Goal: Task Accomplishment & Management: Use online tool/utility

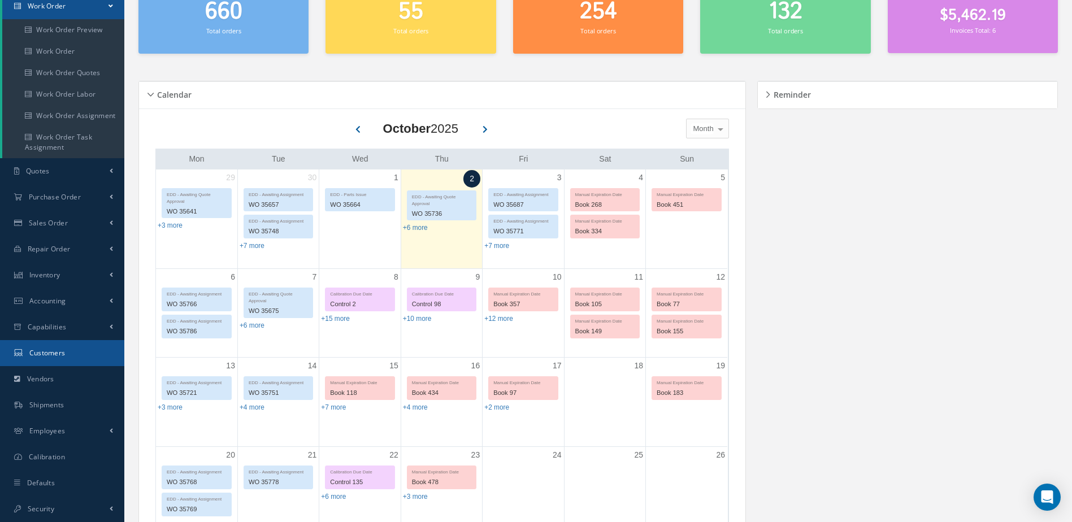
scroll to position [113, 0]
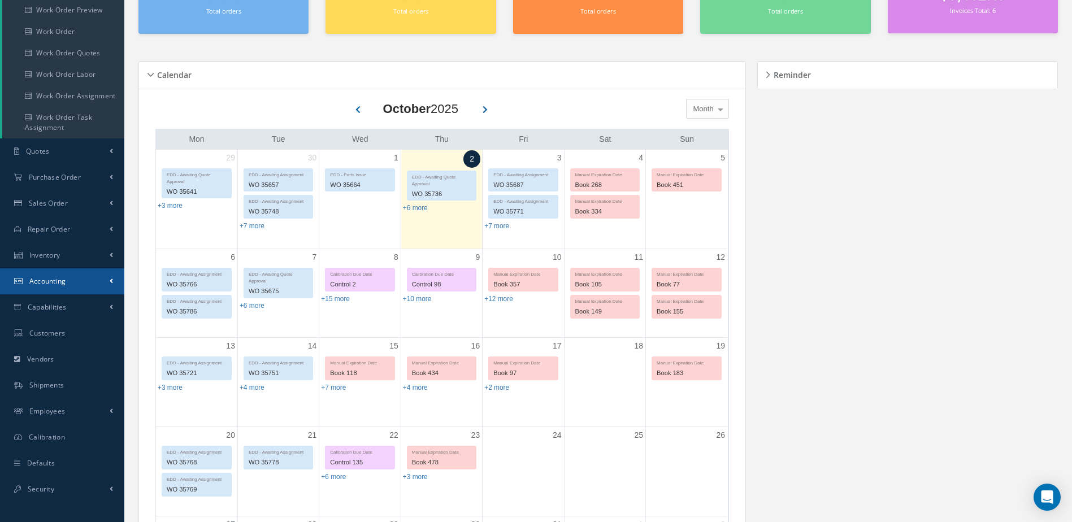
click at [63, 273] on link "Accounting" at bounding box center [62, 282] width 124 height 26
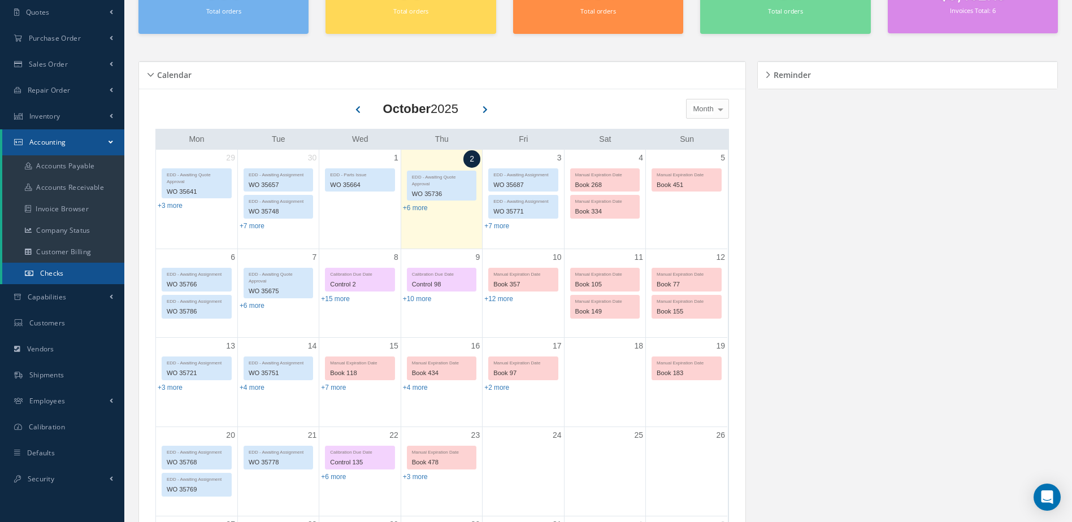
click at [62, 264] on link "Checks" at bounding box center [63, 273] width 122 height 21
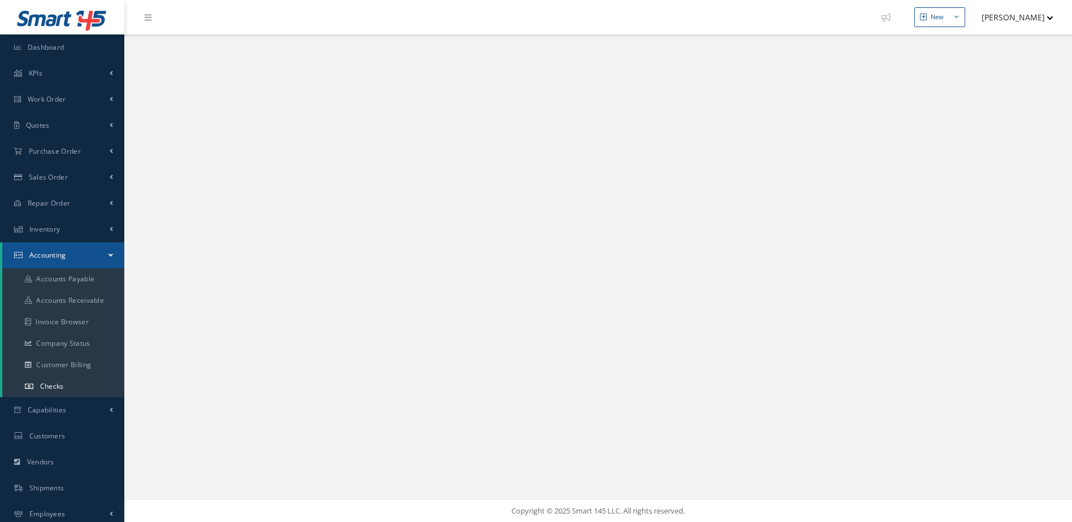
select select "25"
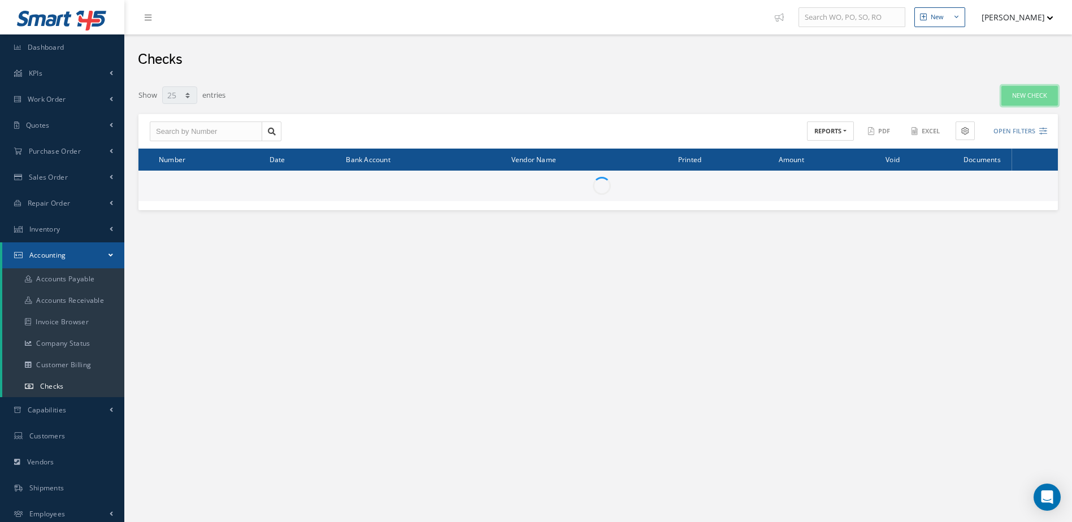
click at [1010, 96] on link "New Check" at bounding box center [1030, 96] width 57 height 20
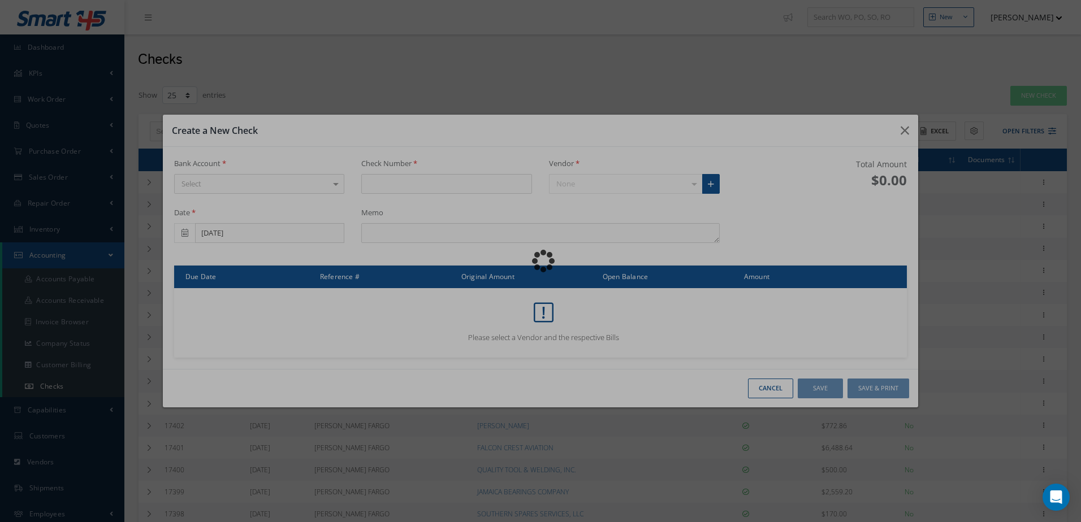
click at [540, 261] on div "Loading…" at bounding box center [540, 261] width 0 height 0
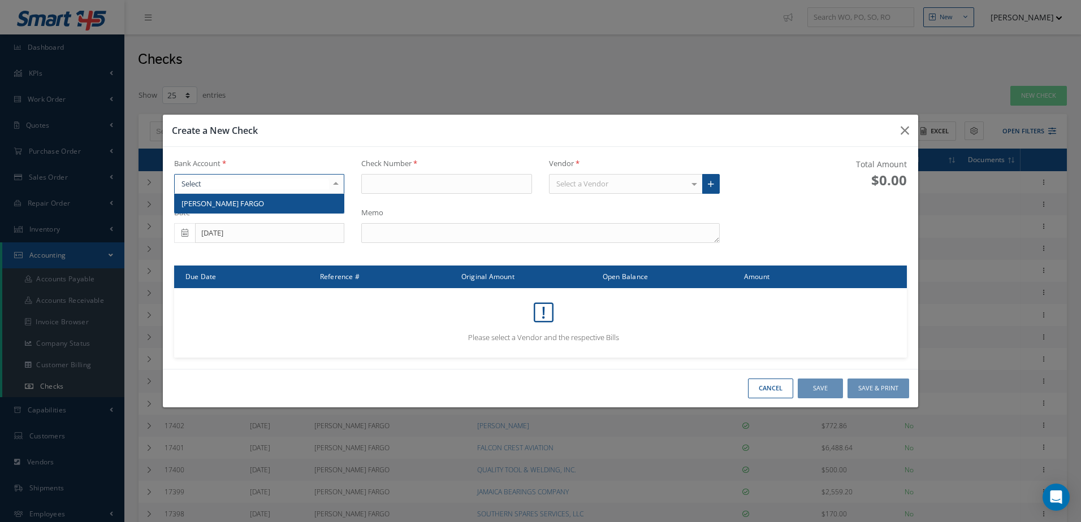
click at [241, 188] on div at bounding box center [259, 184] width 171 height 20
click at [324, 200] on span "[PERSON_NAME] FARGO" at bounding box center [260, 203] width 170 height 19
type input "17414"
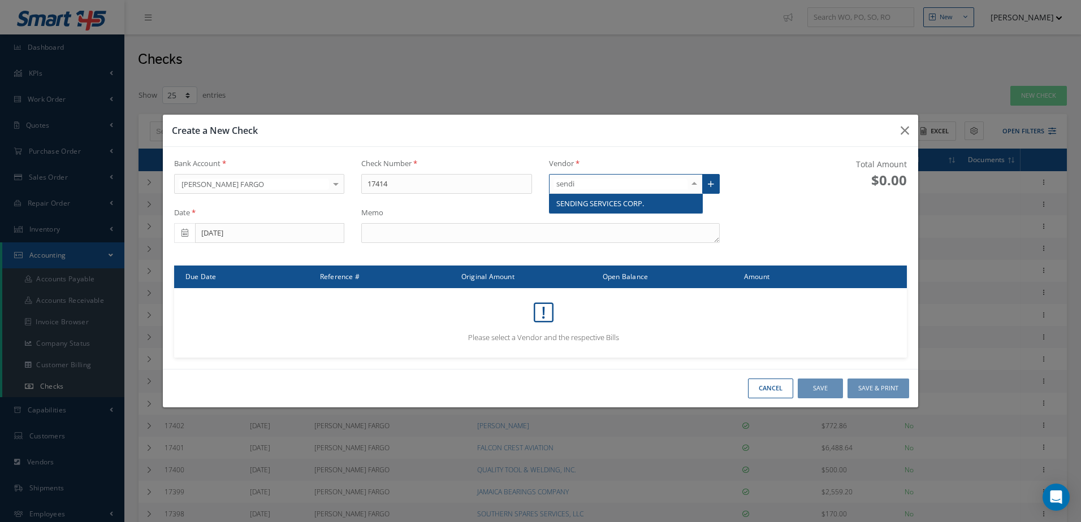
type input "sendin"
click at [605, 202] on span "SENDING SERVICES CORP." at bounding box center [600, 203] width 88 height 10
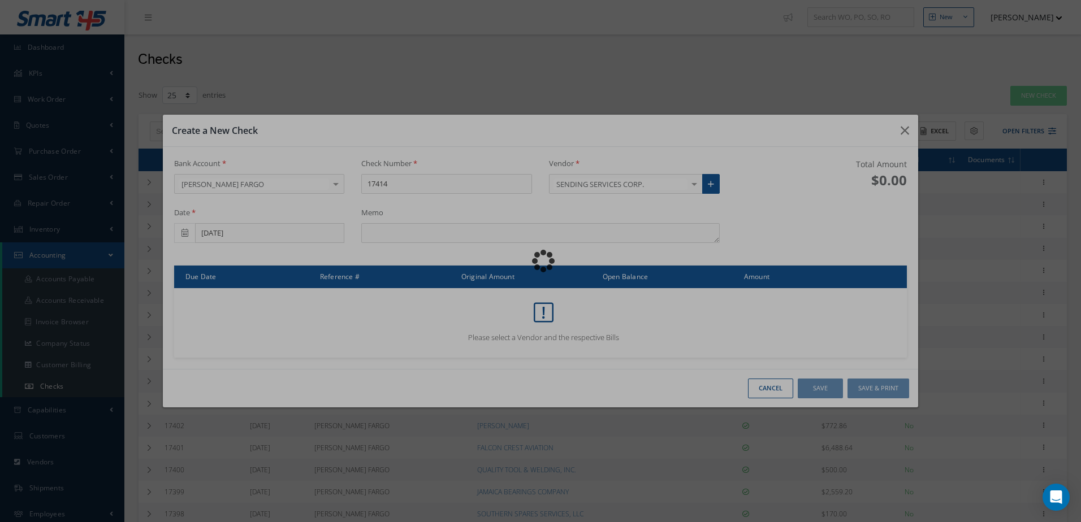
click at [473, 231] on div "Bank Account [PERSON_NAME] [PERSON_NAME] FARGO No elements found. List is empty…" at bounding box center [540, 258] width 755 height 222
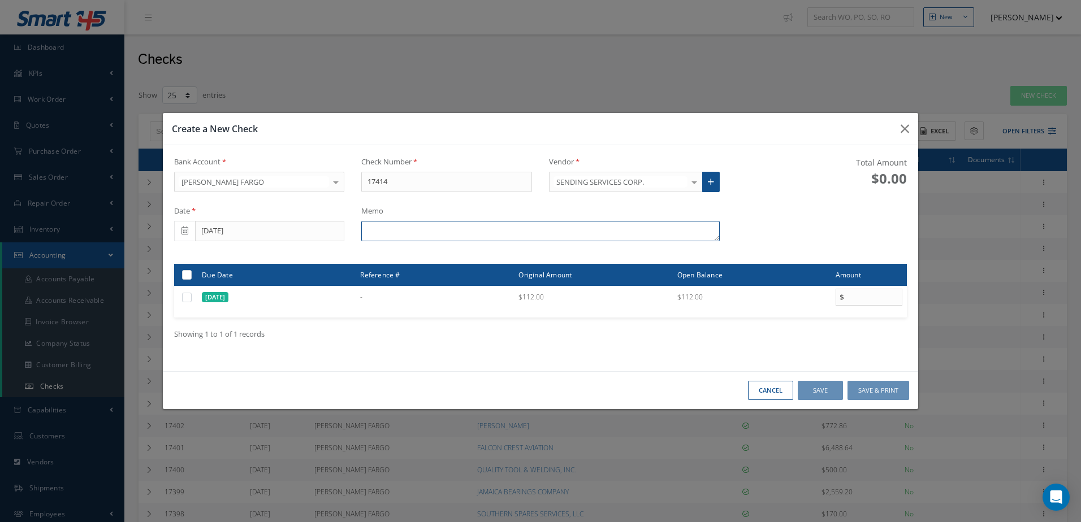
click at [473, 231] on textarea at bounding box center [540, 231] width 358 height 20
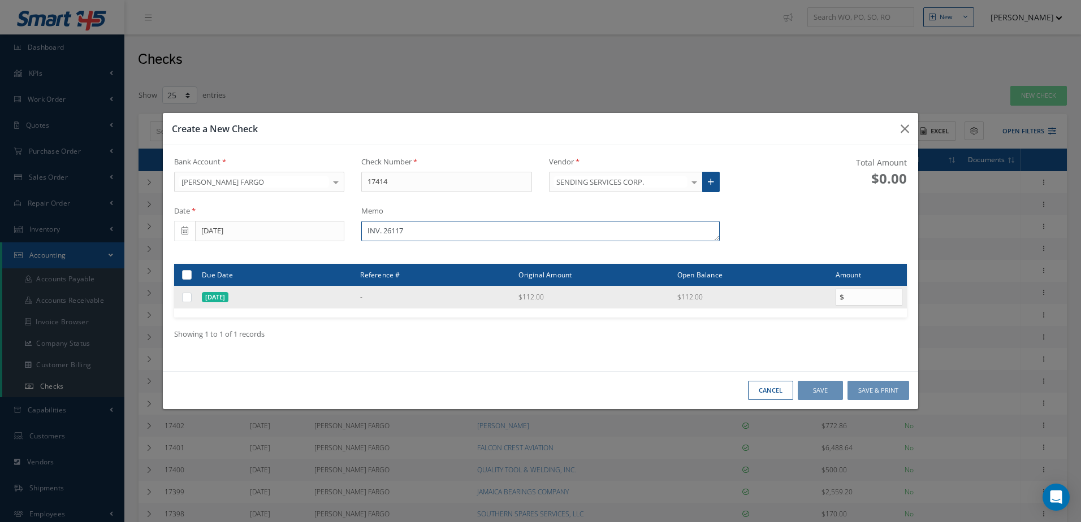
type textarea "INV. 26117"
click at [191, 301] on label at bounding box center [191, 297] width 0 height 10
click at [187, 301] on input "checkbox" at bounding box center [187, 298] width 7 height 7
checkbox input "true"
type input "112.00"
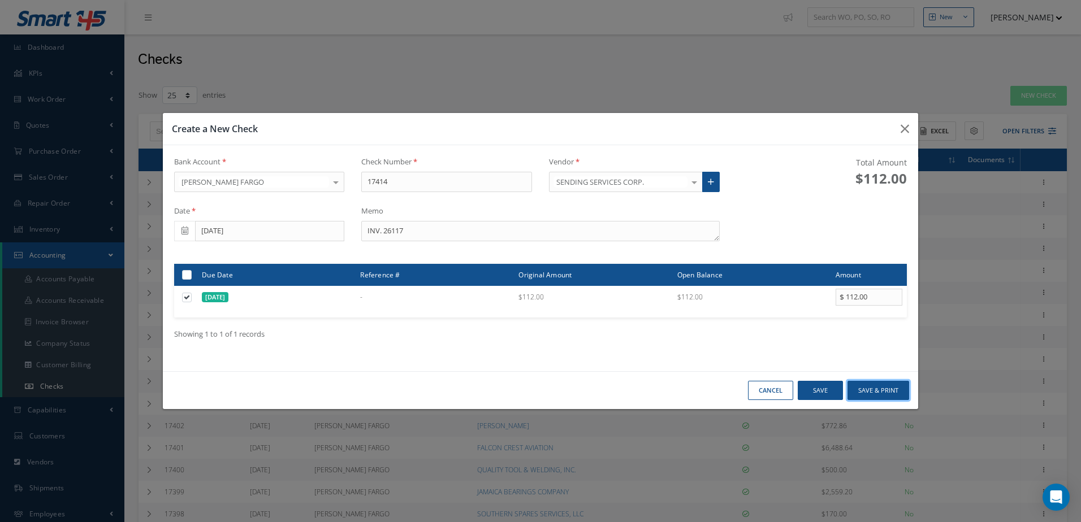
click at [884, 389] on button "Save & Print" at bounding box center [878, 391] width 62 height 20
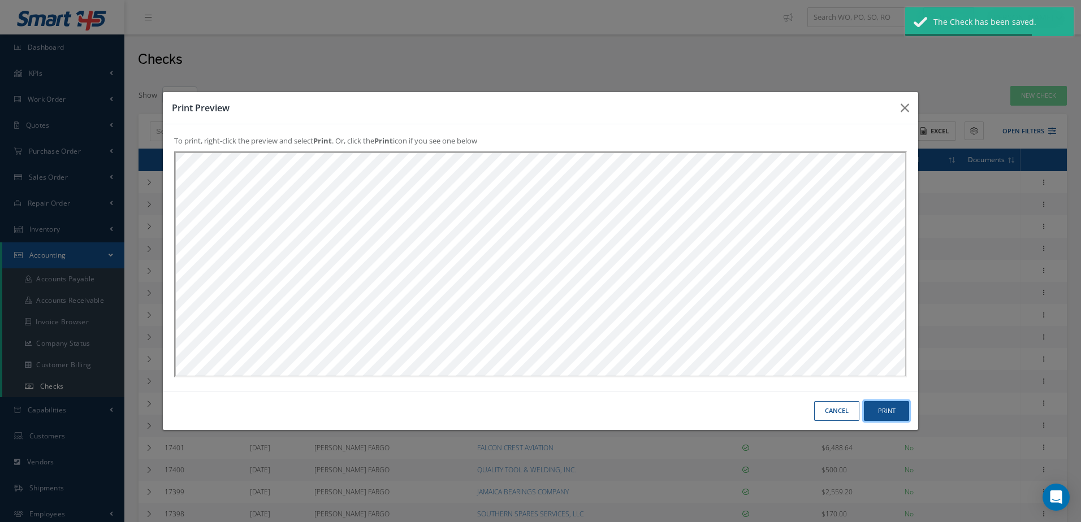
click at [884, 405] on button "Print" at bounding box center [886, 411] width 45 height 20
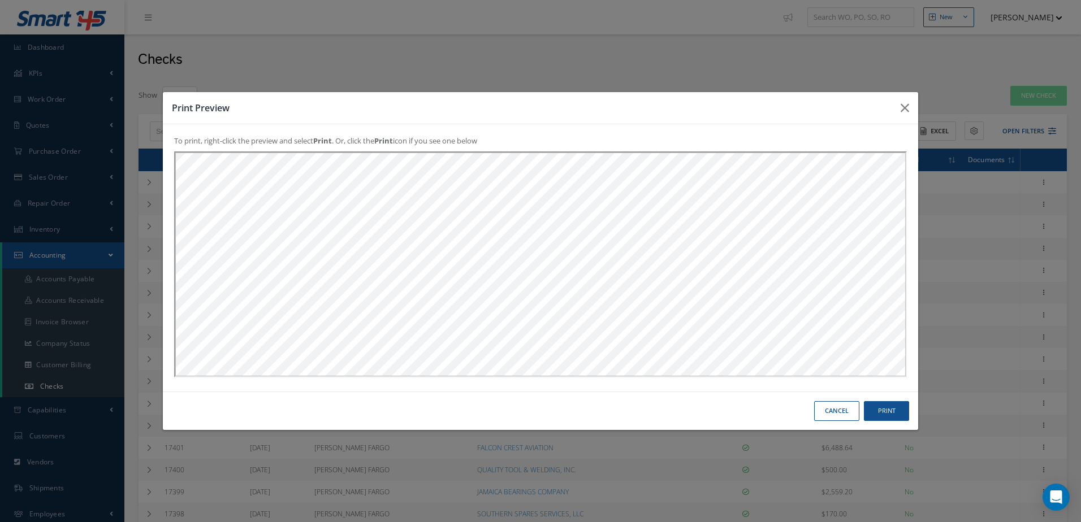
click at [830, 402] on button "Cancel" at bounding box center [836, 411] width 45 height 20
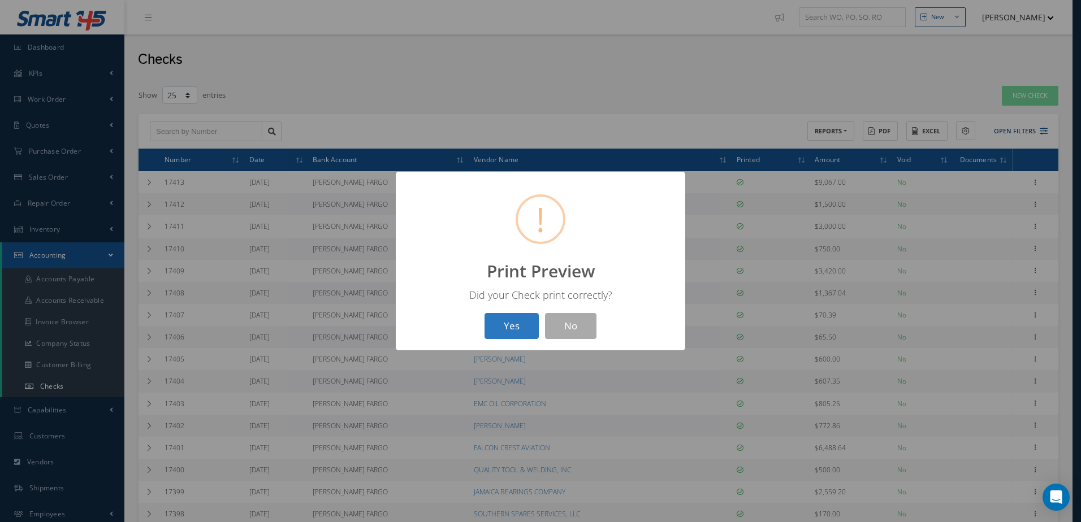
click at [523, 318] on button "Yes" at bounding box center [511, 326] width 54 height 27
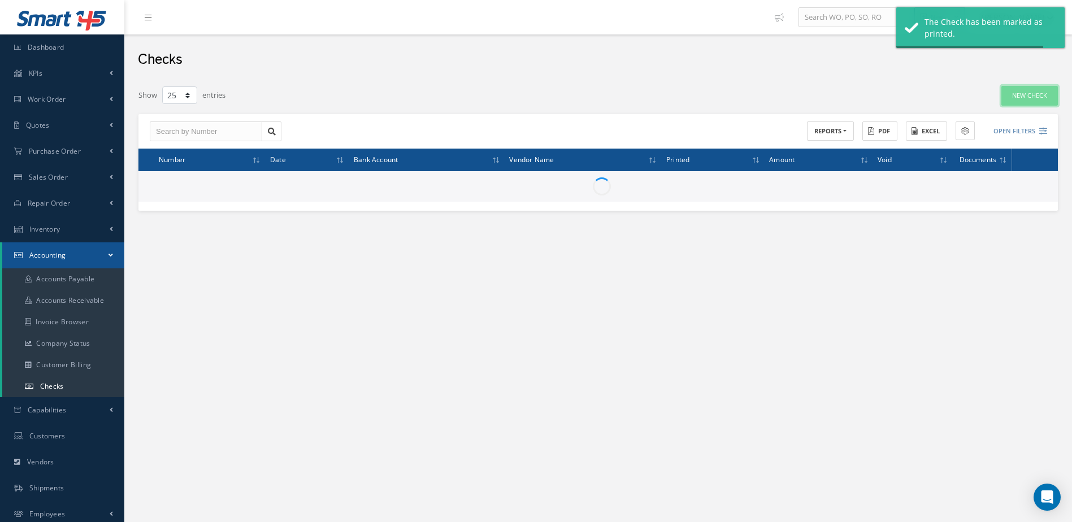
click at [1037, 91] on link "New Check" at bounding box center [1030, 96] width 57 height 20
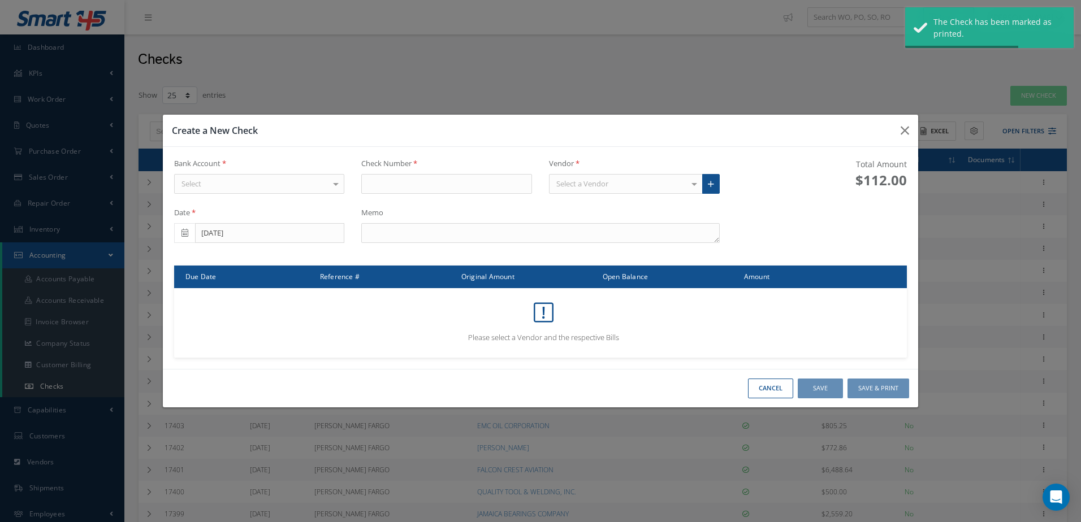
click at [259, 186] on div "Select" at bounding box center [259, 184] width 171 height 20
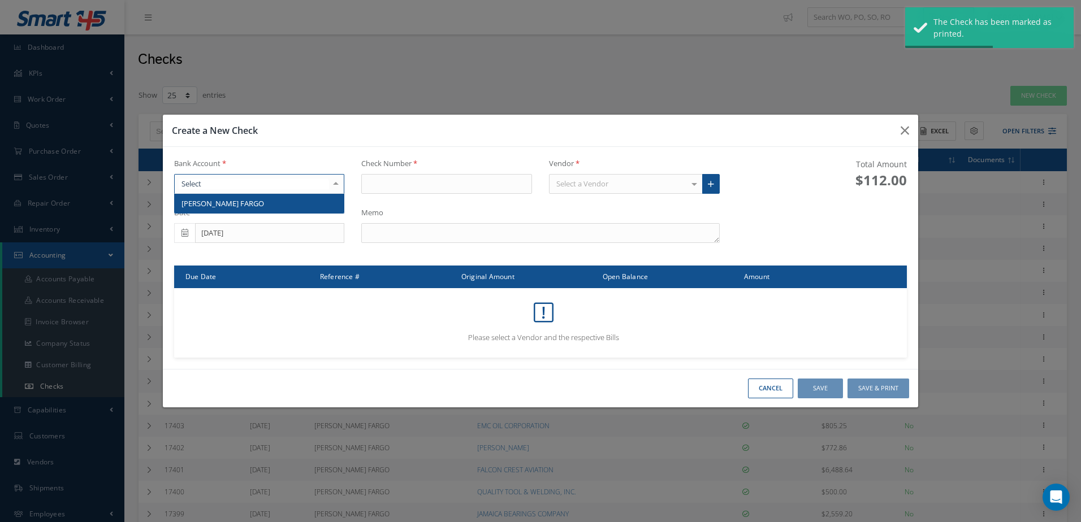
click at [309, 202] on span "[PERSON_NAME] FARGO" at bounding box center [260, 203] width 170 height 19
type input "17415"
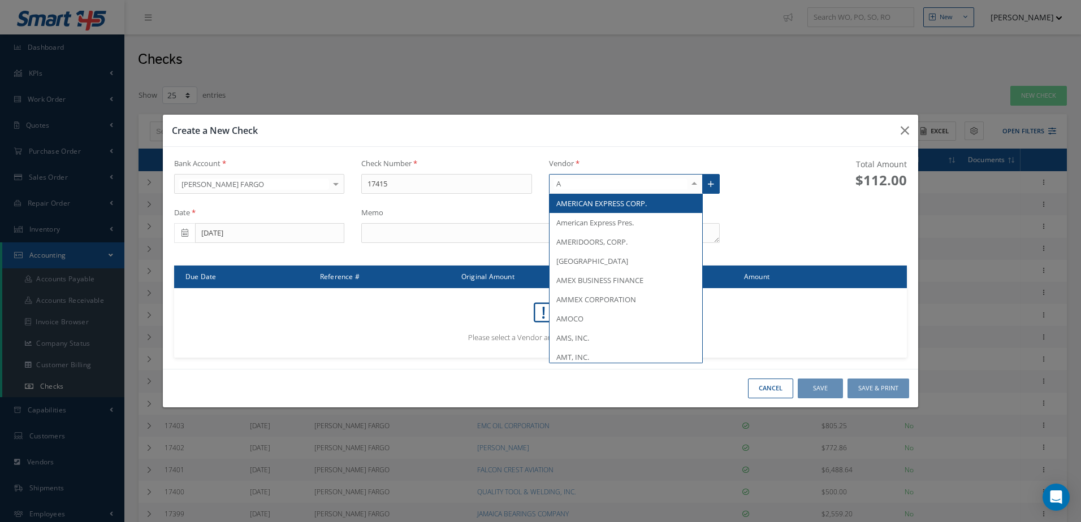
type input "AT"
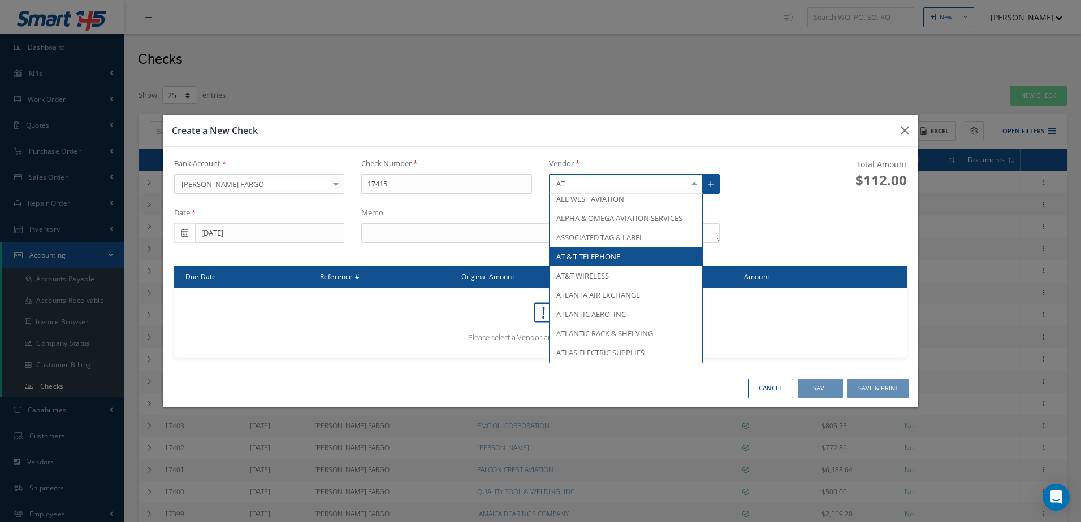
click at [608, 262] on span "AT & T TELEPHONE" at bounding box center [588, 257] width 64 height 10
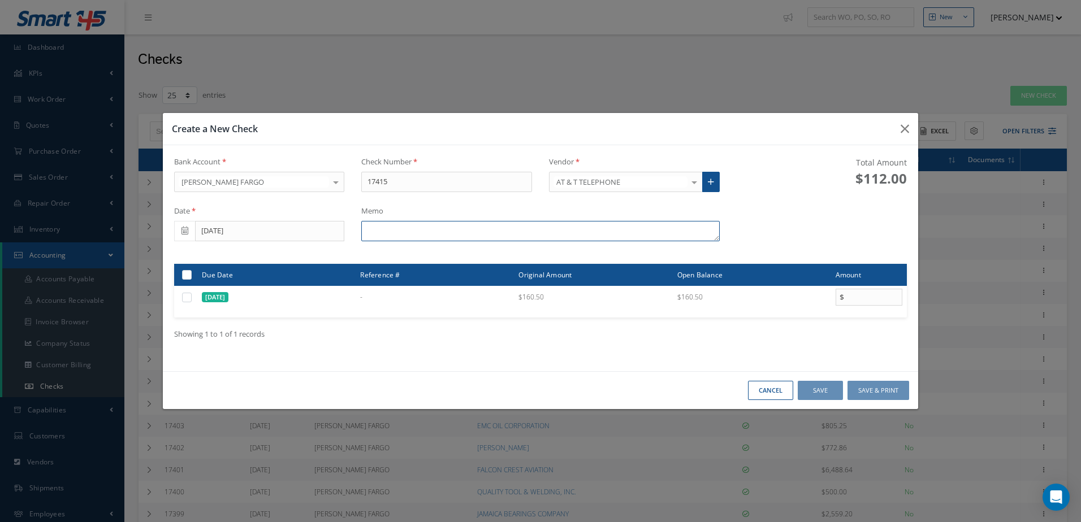
click at [465, 232] on textarea at bounding box center [540, 231] width 358 height 20
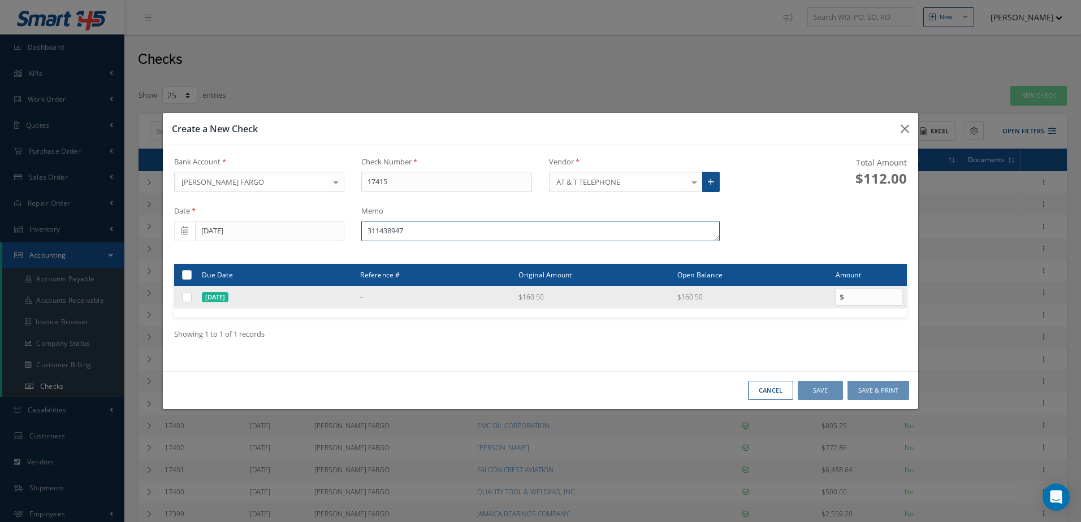
type textarea "311438947"
click at [191, 299] on label at bounding box center [191, 297] width 0 height 10
click at [188, 299] on input "checkbox" at bounding box center [187, 298] width 7 height 7
checkbox input "true"
type input "160.50"
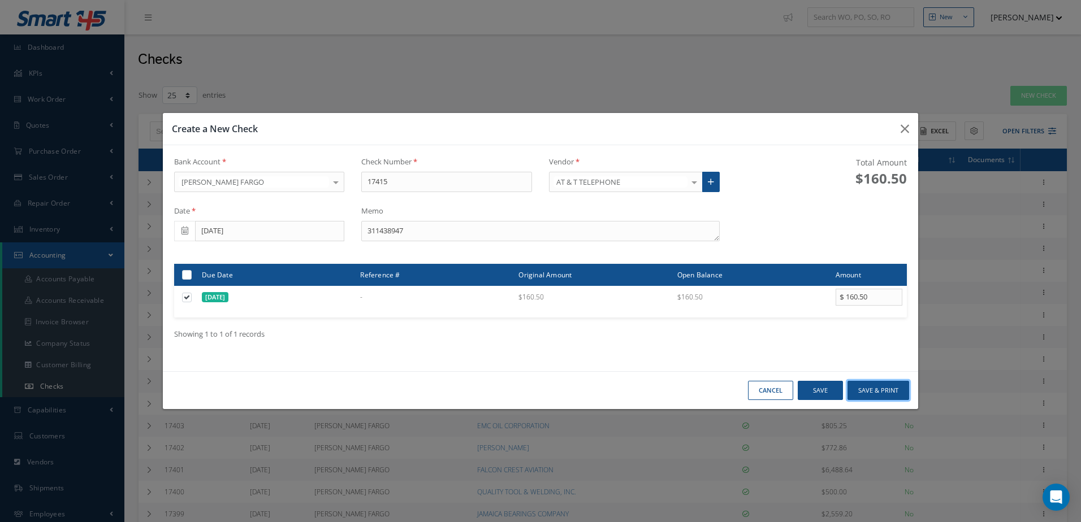
click at [874, 390] on button "Save & Print" at bounding box center [878, 391] width 62 height 20
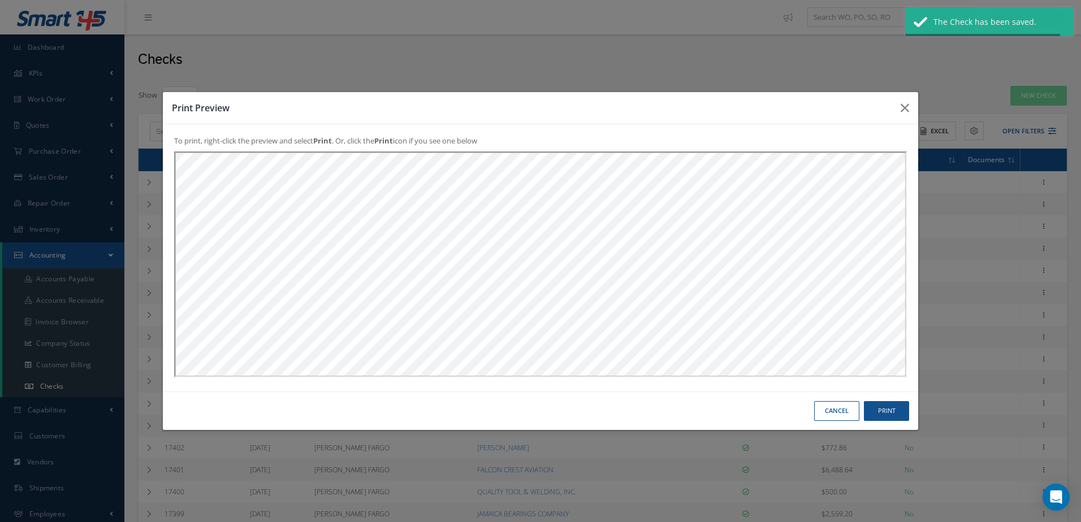
scroll to position [0, 0]
click at [887, 406] on button "Print" at bounding box center [886, 411] width 45 height 20
